Goal: Task Accomplishment & Management: Complete application form

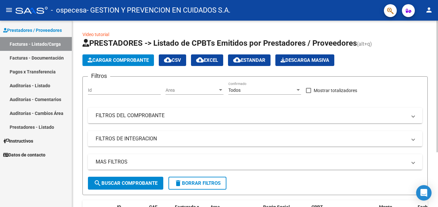
click at [129, 59] on span "Cargar Comprobante" at bounding box center [118, 60] width 61 height 6
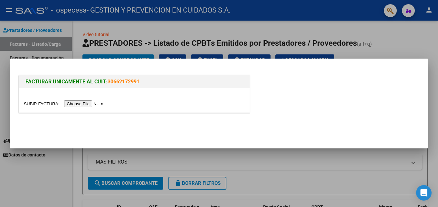
click at [44, 103] on input "file" at bounding box center [65, 104] width 82 height 7
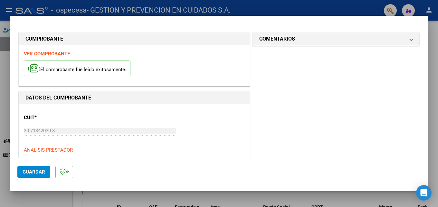
click at [54, 51] on strong "VER COMPROBANTE" at bounding box center [47, 54] width 46 height 6
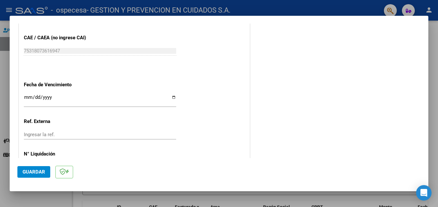
scroll to position [348, 0]
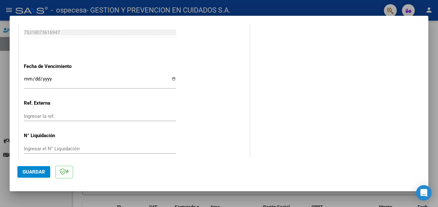
click at [44, 169] on button "Guardar" at bounding box center [33, 172] width 33 height 12
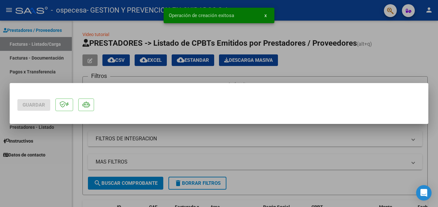
scroll to position [0, 0]
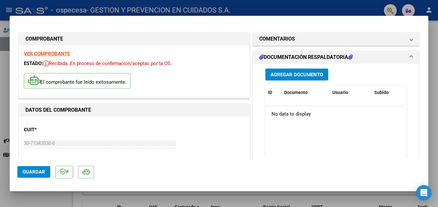
click at [40, 173] on span "Guardar" at bounding box center [34, 172] width 23 height 6
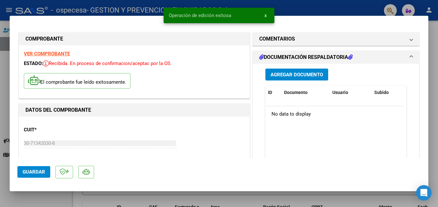
click at [292, 72] on span "Agregar Documento" at bounding box center [297, 75] width 53 height 6
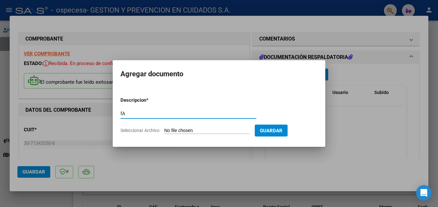
type input "f"
type input "Facturacion [DATE]"
click at [180, 130] on input "Seleccionar Archivo" at bounding box center [206, 131] width 85 height 6
type input "C:\fakepath\Planilla Ceramistas (Kinesiologia).xlsx"
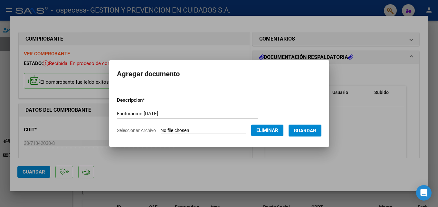
click at [371, 127] on div at bounding box center [219, 103] width 438 height 207
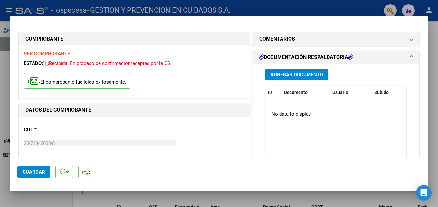
click at [318, 74] on span "Agregar Documento" at bounding box center [297, 75] width 53 height 6
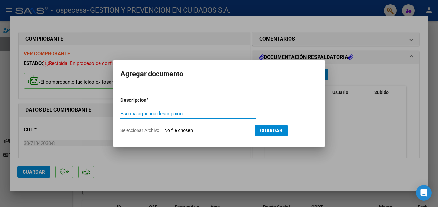
click at [339, 129] on div at bounding box center [219, 103] width 438 height 207
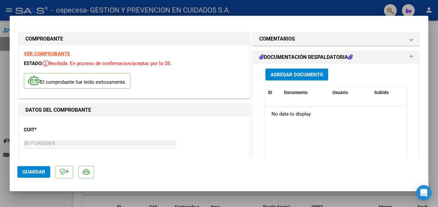
click at [279, 75] on span "Agregar Documento" at bounding box center [297, 75] width 53 height 6
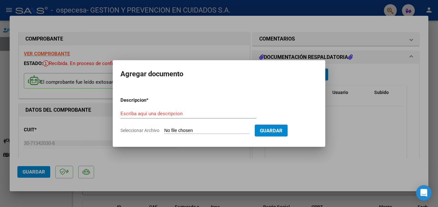
click at [181, 134] on input "Seleccionar Archivo" at bounding box center [206, 131] width 85 height 6
type input "C:\fakepath\Scan.rar"
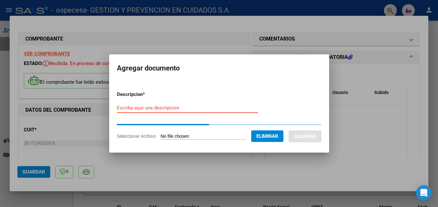
click at [146, 108] on input "Escriba aquí una descripcion" at bounding box center [187, 108] width 141 height 6
type input "Facturacion [DATE]"
click at [267, 103] on form "Descripcion * Facturacion [DATE] Escriba aquí una descripcion Seleccionar Archi…" at bounding box center [219, 115] width 205 height 59
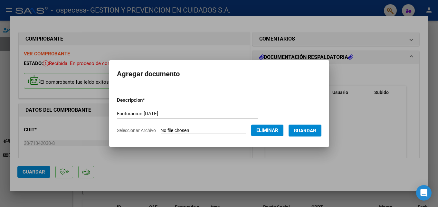
click at [298, 132] on span "Guardar" at bounding box center [305, 131] width 23 height 6
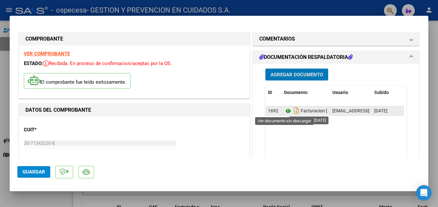
click at [285, 111] on icon at bounding box center [288, 111] width 8 height 8
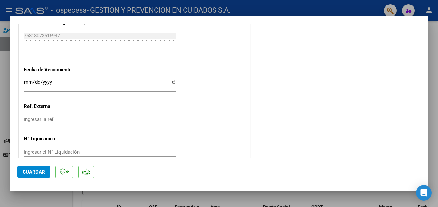
scroll to position [372, 0]
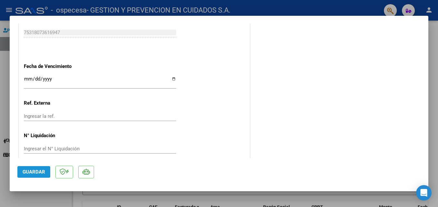
click at [41, 174] on span "Guardar" at bounding box center [34, 172] width 23 height 6
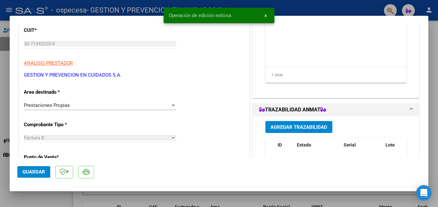
scroll to position [0, 0]
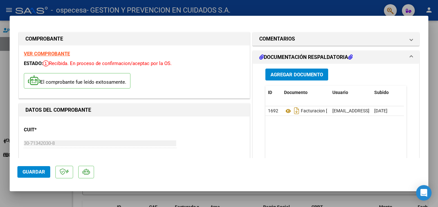
click at [300, 8] on div at bounding box center [219, 103] width 438 height 207
type input "$ 0,00"
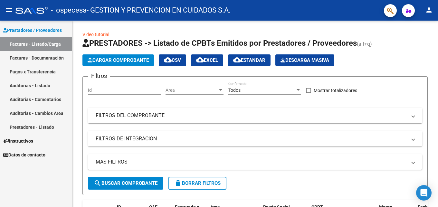
click at [44, 58] on link "Facturas - Documentación" at bounding box center [36, 58] width 72 height 14
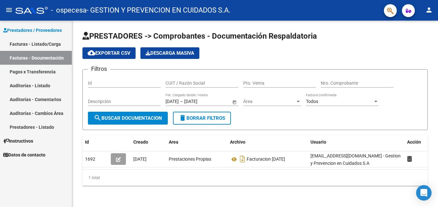
click at [44, 43] on link "Facturas - Listado/Carga" at bounding box center [36, 44] width 72 height 14
